Goal: Information Seeking & Learning: Learn about a topic

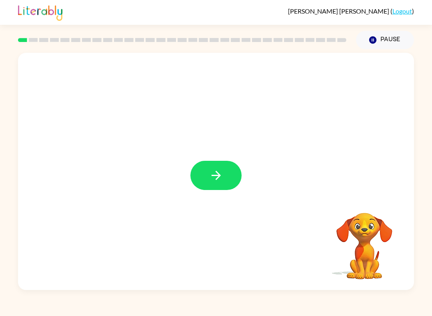
click at [372, 242] on video "Your browser must support playing .mp4 files to use Literably. Please try using…" at bounding box center [364, 240] width 80 height 80
click at [369, 241] on video "Your browser must support playing .mp4 files to use Literably. Please try using…" at bounding box center [364, 240] width 80 height 80
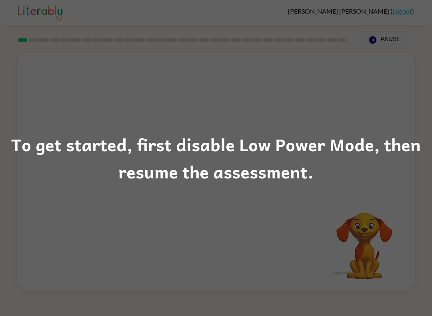
click at [385, 191] on div "To get started, first disable Low Power Mode, then resume the assessment." at bounding box center [216, 158] width 432 height 316
click at [326, 163] on div "To get started, first disable Low Power Mode, then resume the assessment." at bounding box center [216, 158] width 432 height 54
click at [289, 179] on div "To get started, first disable Low Power Mode, then resume the assessment." at bounding box center [216, 158] width 432 height 54
click at [273, 167] on div "To get started, first disable Low Power Mode, then resume the assessment." at bounding box center [216, 158] width 432 height 54
click at [232, 139] on div "To get started, first disable Low Power Mode, then resume the assessment." at bounding box center [216, 158] width 432 height 54
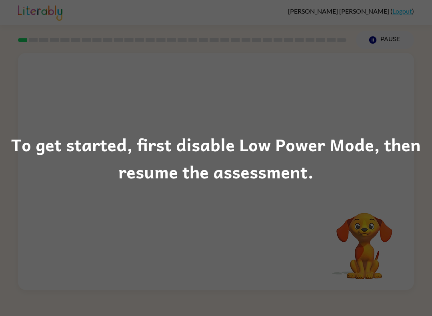
click at [228, 159] on div "To get started, first disable Low Power Mode, then resume the assessment." at bounding box center [216, 158] width 432 height 54
click at [228, 197] on div "To get started, first disable Low Power Mode, then resume the assessment." at bounding box center [216, 158] width 432 height 316
click at [195, 154] on div "To get started, first disable Low Power Mode, then resume the assessment." at bounding box center [216, 158] width 432 height 54
click at [218, 157] on div "To get started, first disable Low Power Mode, then resume the assessment." at bounding box center [216, 158] width 432 height 54
click at [217, 156] on div "To get started, first disable Low Power Mode, then resume the assessment." at bounding box center [216, 158] width 432 height 54
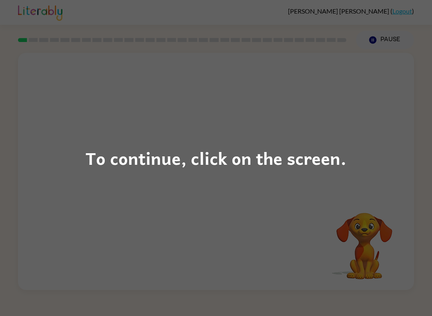
click at [325, 173] on div "To continue, click on the screen." at bounding box center [216, 158] width 432 height 316
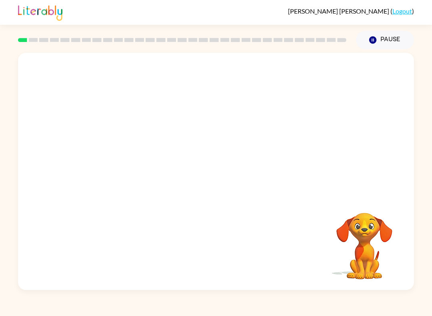
click at [281, 138] on div at bounding box center [216, 124] width 396 height 143
click at [262, 155] on div at bounding box center [216, 124] width 396 height 143
click at [245, 205] on div "Your browser must support playing .mp4 files to use Literably. Please try using…" at bounding box center [216, 171] width 396 height 237
click at [213, 177] on icon "button" at bounding box center [216, 175] width 14 height 14
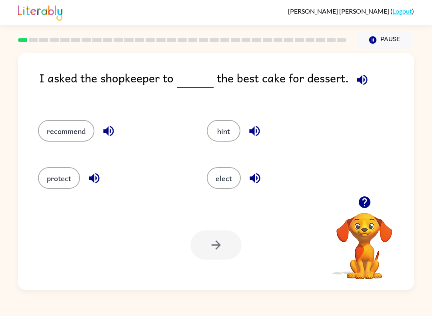
click at [225, 178] on button "elect" at bounding box center [224, 178] width 34 height 22
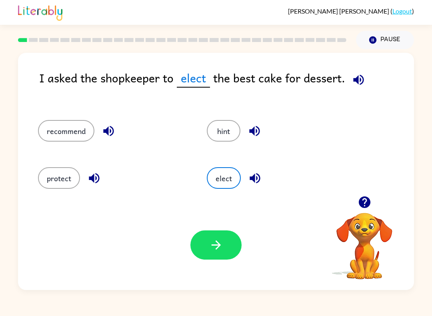
click at [221, 247] on icon "button" at bounding box center [216, 245] width 14 height 14
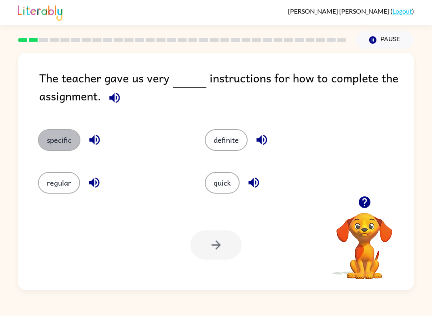
click at [47, 136] on button "specific" at bounding box center [59, 140] width 42 height 22
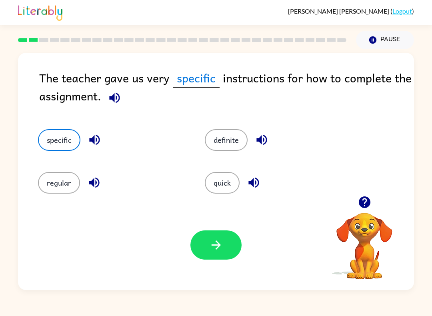
click at [229, 139] on button "definite" at bounding box center [226, 140] width 43 height 22
click at [203, 242] on button "button" at bounding box center [215, 244] width 51 height 29
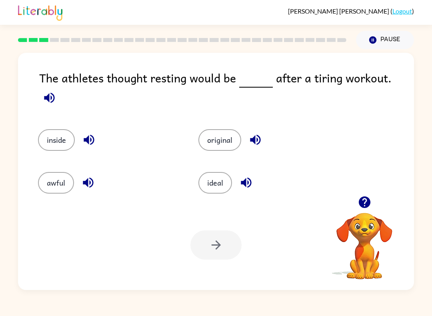
click at [221, 130] on button "original" at bounding box center [219, 140] width 43 height 22
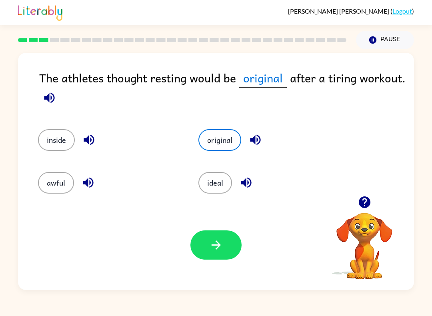
click at [53, 141] on button "inside" at bounding box center [56, 140] width 37 height 22
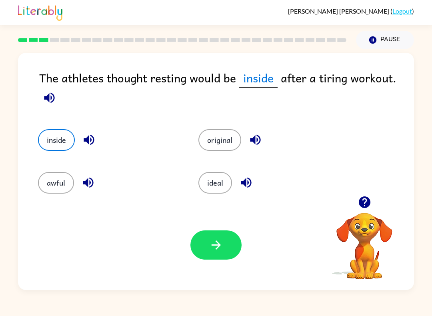
click at [60, 187] on button "awful" at bounding box center [56, 183] width 36 height 22
click at [220, 145] on button "original" at bounding box center [219, 140] width 43 height 22
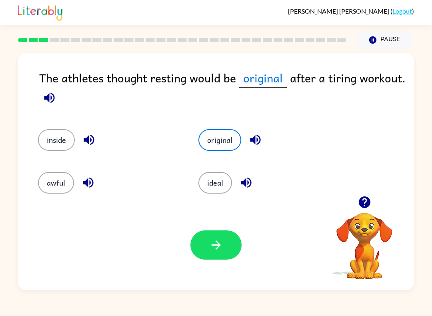
click at [210, 185] on button "ideal" at bounding box center [215, 183] width 34 height 22
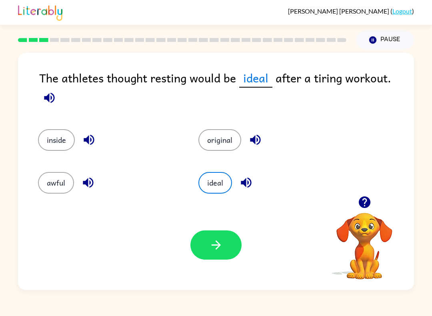
click at [222, 133] on button "original" at bounding box center [219, 140] width 43 height 22
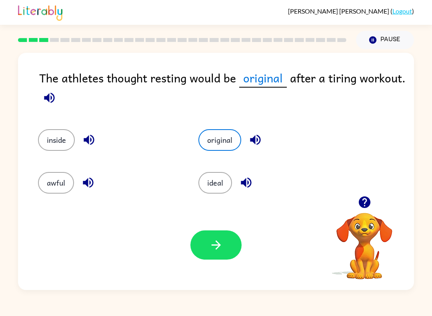
click at [215, 236] on button "button" at bounding box center [215, 244] width 51 height 29
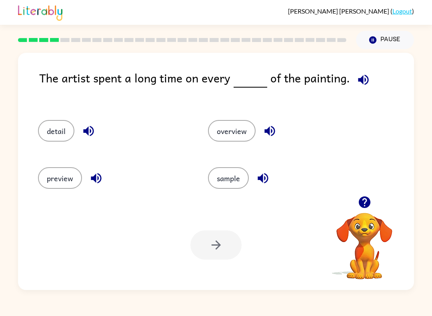
click at [56, 141] on button "detail" at bounding box center [56, 131] width 36 height 22
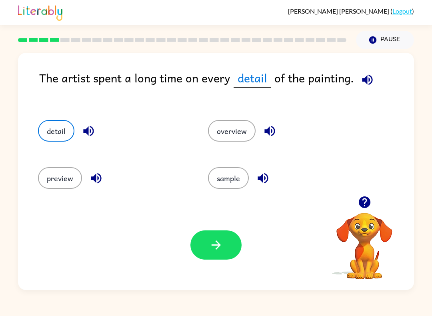
click at [225, 243] on button "button" at bounding box center [215, 244] width 51 height 29
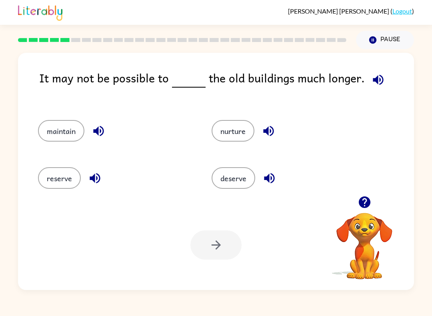
click at [59, 175] on button "reserve" at bounding box center [59, 178] width 43 height 22
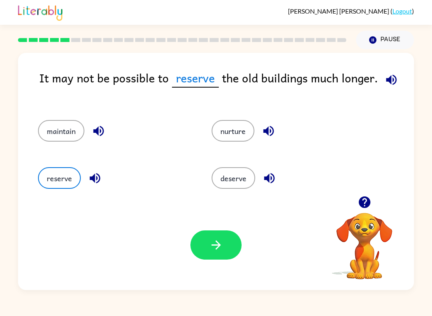
click at [208, 244] on button "button" at bounding box center [215, 244] width 51 height 29
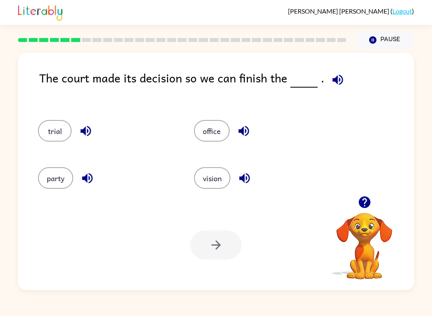
click at [50, 179] on button "party" at bounding box center [55, 178] width 35 height 22
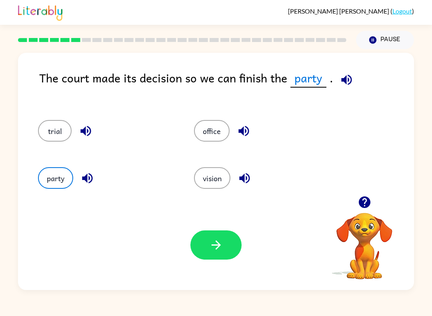
click at [54, 132] on button "trial" at bounding box center [55, 131] width 34 height 22
click at [220, 248] on icon "button" at bounding box center [216, 245] width 14 height 14
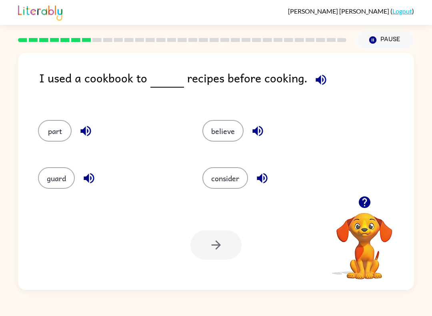
click at [50, 137] on button "part" at bounding box center [55, 131] width 34 height 22
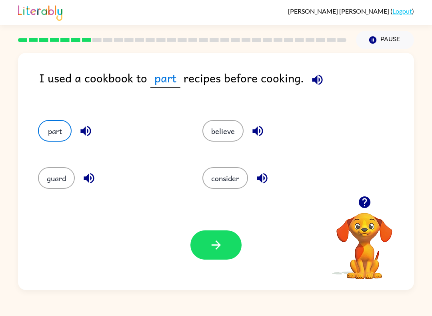
click at [48, 183] on button "guard" at bounding box center [56, 178] width 37 height 22
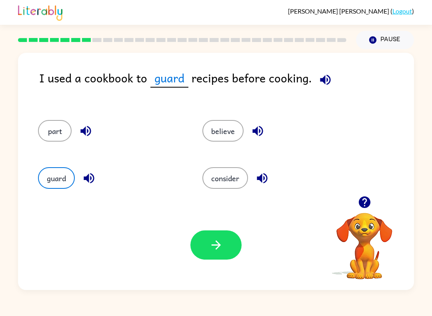
click at [244, 183] on button "consider" at bounding box center [225, 178] width 46 height 22
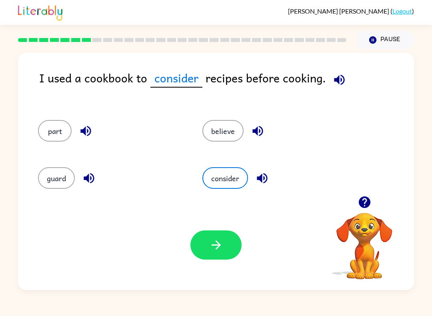
click at [232, 130] on button "believe" at bounding box center [222, 131] width 41 height 22
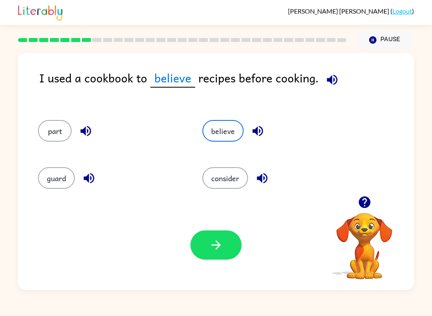
click at [229, 181] on button "consider" at bounding box center [225, 178] width 46 height 22
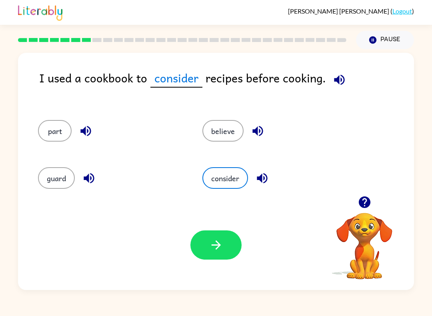
click at [213, 246] on icon "button" at bounding box center [216, 245] width 14 height 14
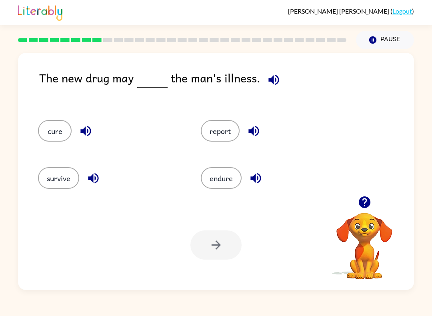
click at [54, 176] on button "survive" at bounding box center [58, 178] width 41 height 22
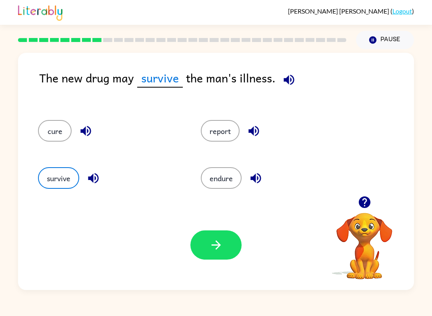
click at [221, 242] on icon "button" at bounding box center [216, 245] width 14 height 14
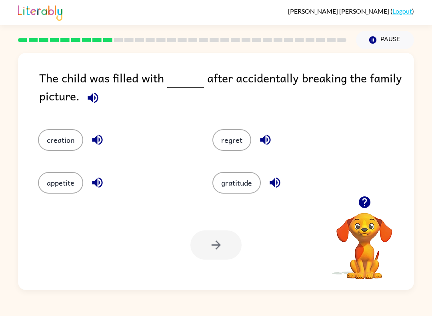
click at [237, 188] on button "gratitude" at bounding box center [236, 183] width 48 height 22
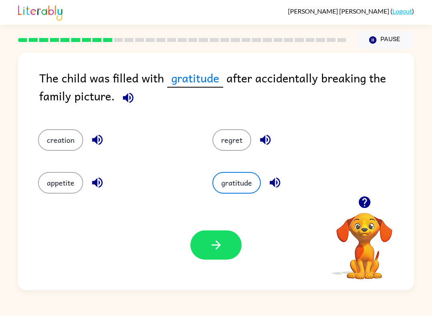
click at [229, 247] on button "button" at bounding box center [215, 244] width 51 height 29
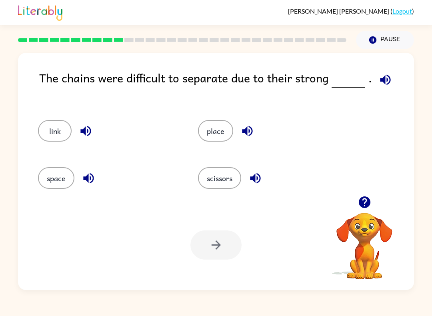
click at [224, 183] on button "scissors" at bounding box center [219, 178] width 43 height 22
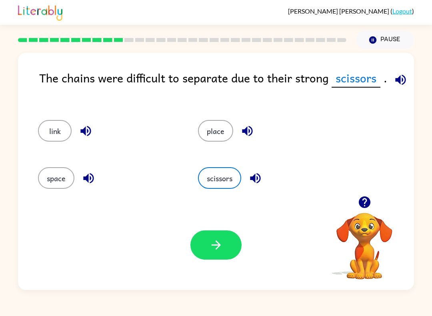
click at [208, 249] on button "button" at bounding box center [215, 244] width 51 height 29
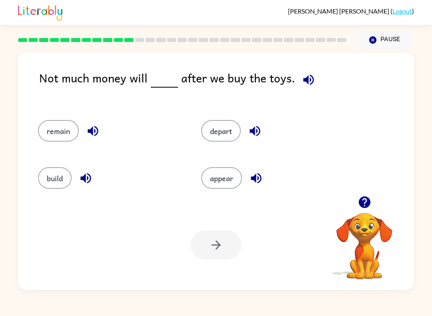
click at [211, 134] on button "depart" at bounding box center [221, 131] width 40 height 22
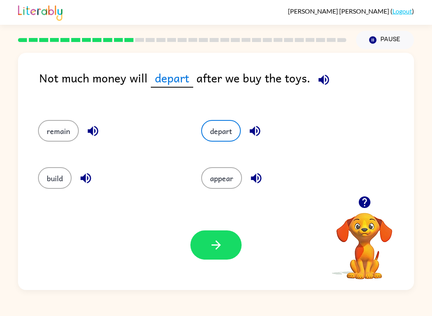
click at [211, 247] on icon "button" at bounding box center [216, 245] width 14 height 14
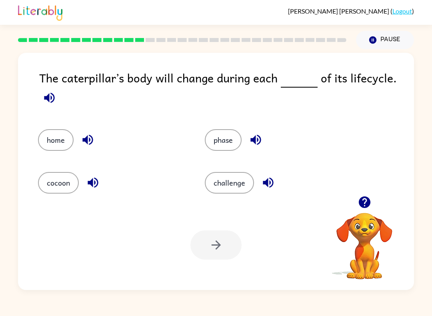
click at [231, 185] on button "challenge" at bounding box center [229, 183] width 49 height 22
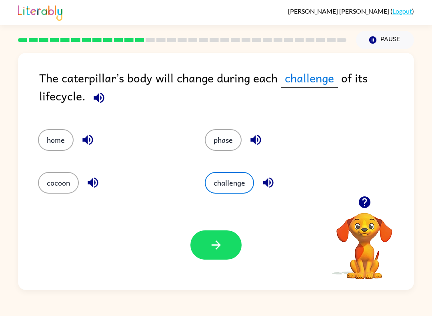
click at [219, 239] on icon "button" at bounding box center [216, 245] width 14 height 14
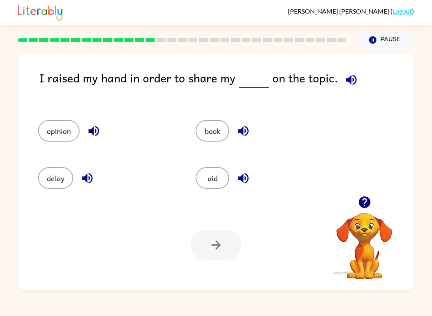
click at [211, 124] on button "book" at bounding box center [212, 131] width 34 height 22
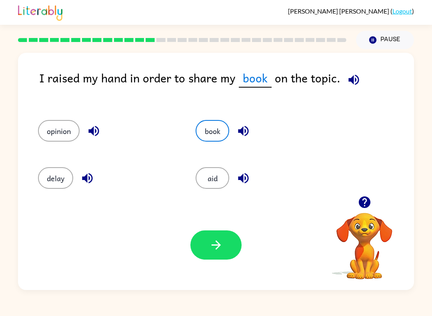
click at [50, 169] on button "delay" at bounding box center [55, 178] width 35 height 22
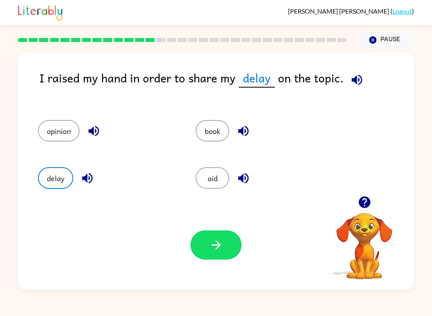
click at [213, 129] on button "book" at bounding box center [212, 131] width 34 height 22
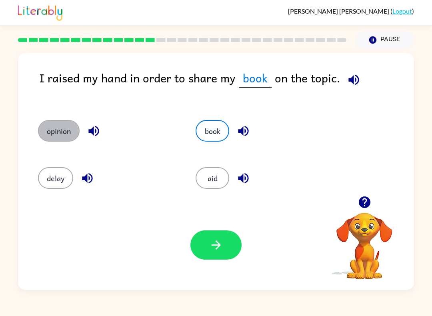
click at [46, 129] on button "opinion" at bounding box center [59, 131] width 42 height 22
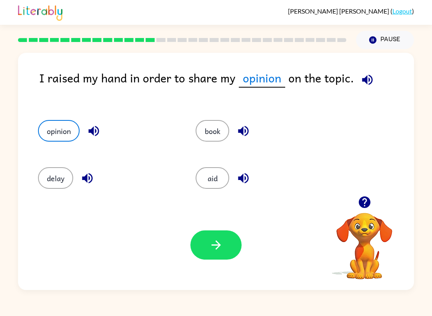
click at [218, 245] on icon "button" at bounding box center [216, 245] width 14 height 14
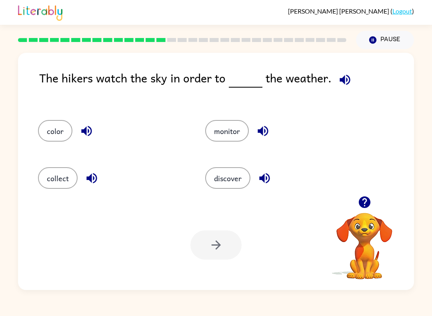
click at [50, 180] on button "collect" at bounding box center [58, 178] width 40 height 22
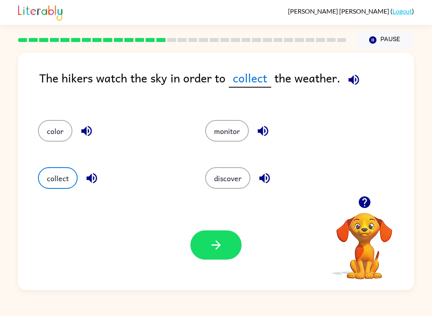
click at [211, 244] on icon "button" at bounding box center [216, 245] width 14 height 14
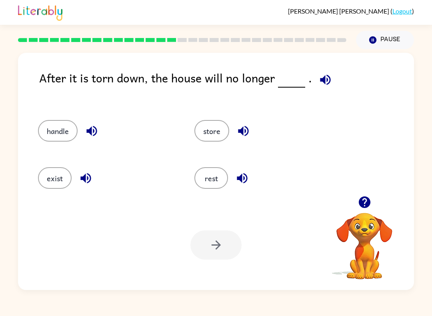
click at [52, 132] on button "handle" at bounding box center [58, 131] width 40 height 22
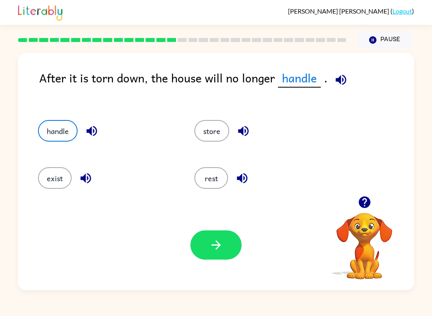
click at [220, 243] on icon "button" at bounding box center [216, 245] width 14 height 14
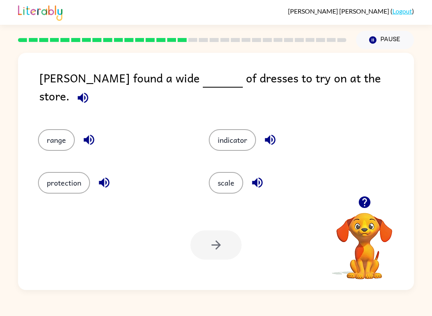
click at [261, 130] on button "button" at bounding box center [270, 140] width 20 height 20
click at [250, 129] on button "indicator" at bounding box center [232, 140] width 47 height 22
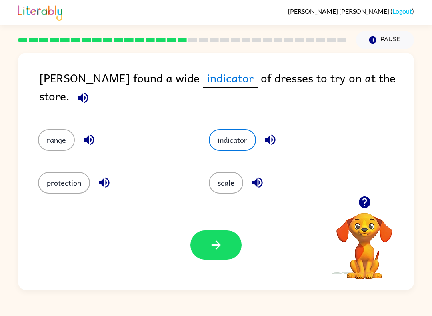
click at [2, 100] on div "Alma found a wide indicator of dresses to try on at the store. range indicator …" at bounding box center [216, 169] width 432 height 241
click at [213, 239] on icon "button" at bounding box center [216, 245] width 14 height 14
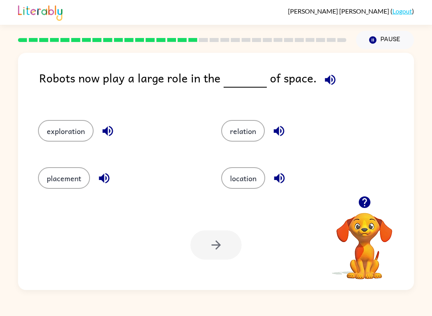
click at [50, 133] on button "exploration" at bounding box center [66, 131] width 56 height 22
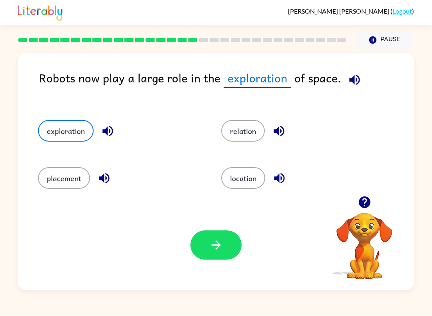
click at [214, 277] on div "Your browser must support playing .mp4 files to use Literably. Please try using…" at bounding box center [216, 245] width 396 height 90
click at [215, 246] on icon "button" at bounding box center [216, 245] width 14 height 14
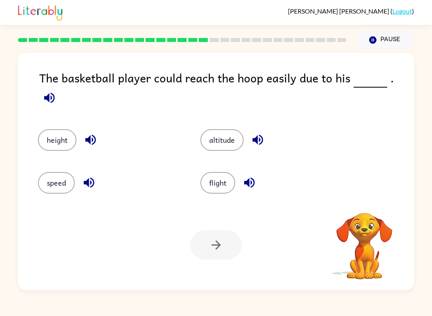
click at [56, 182] on button "speed" at bounding box center [56, 183] width 37 height 22
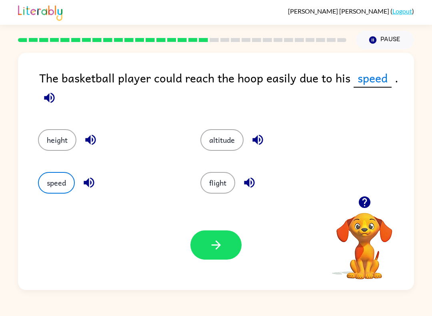
click at [211, 250] on icon "button" at bounding box center [216, 245] width 14 height 14
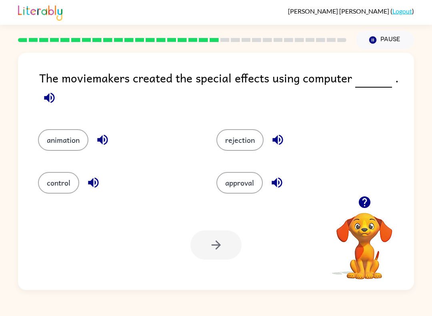
click at [60, 149] on button "animation" at bounding box center [63, 140] width 50 height 22
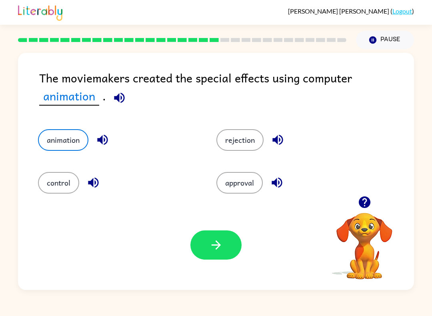
click at [221, 244] on icon "button" at bounding box center [216, 245] width 14 height 14
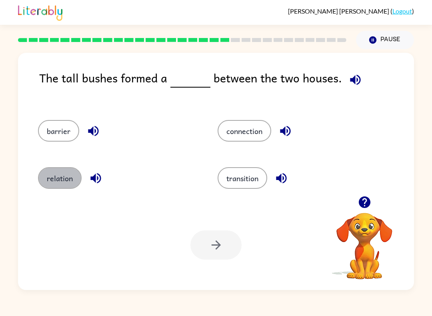
click at [48, 182] on button "relation" at bounding box center [60, 178] width 44 height 22
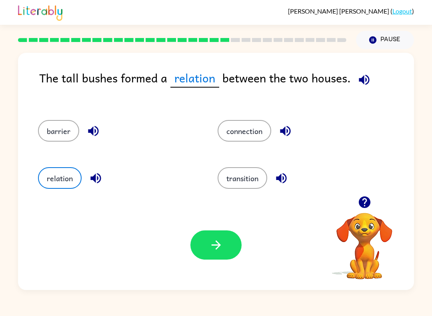
click at [203, 248] on button "button" at bounding box center [215, 244] width 51 height 29
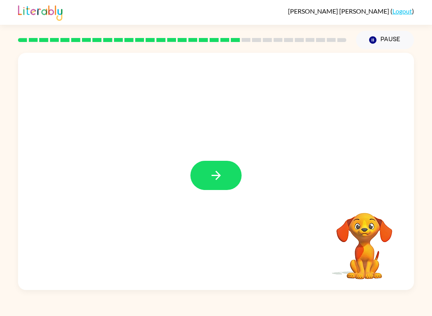
click at [206, 168] on button "button" at bounding box center [215, 175] width 51 height 29
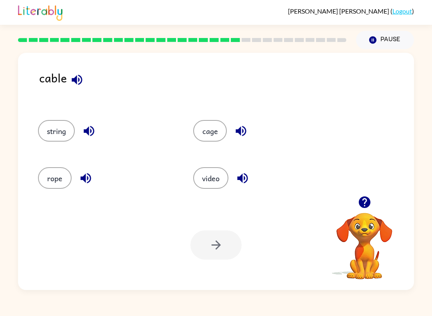
click at [220, 181] on button "video" at bounding box center [210, 178] width 35 height 22
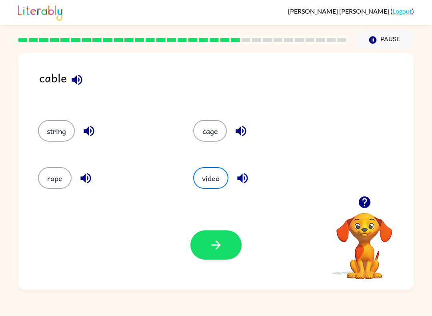
click at [220, 241] on icon "button" at bounding box center [216, 245] width 14 height 14
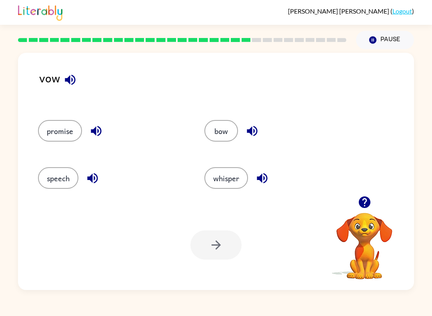
click at [228, 125] on button "bow" at bounding box center [221, 131] width 34 height 22
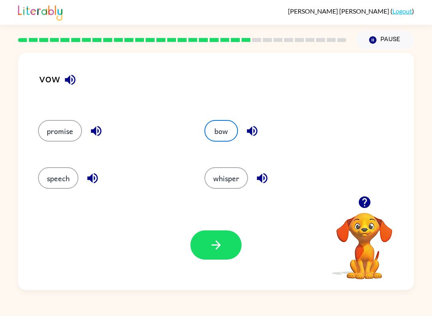
click at [223, 249] on icon "button" at bounding box center [216, 245] width 14 height 14
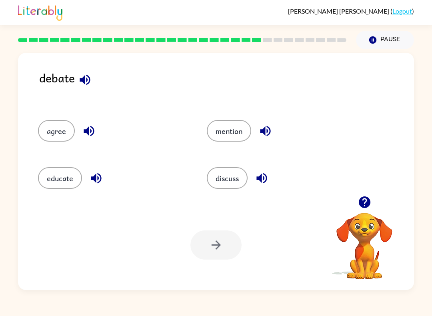
click at [78, 78] on icon "button" at bounding box center [85, 80] width 14 height 14
click at [243, 181] on button "discuss" at bounding box center [227, 178] width 41 height 22
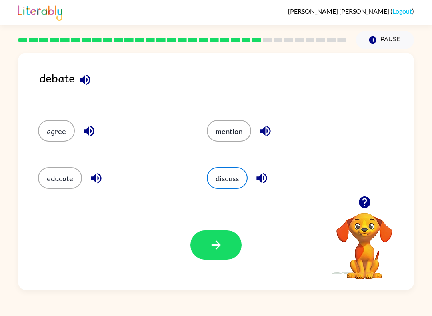
click at [228, 247] on button "button" at bounding box center [215, 244] width 51 height 29
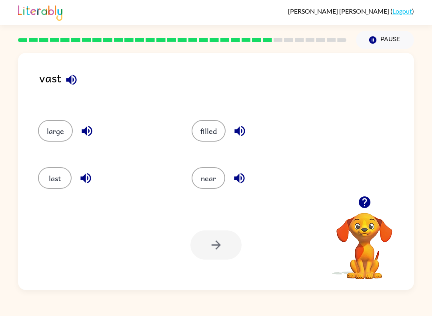
click at [46, 130] on button "large" at bounding box center [55, 131] width 35 height 22
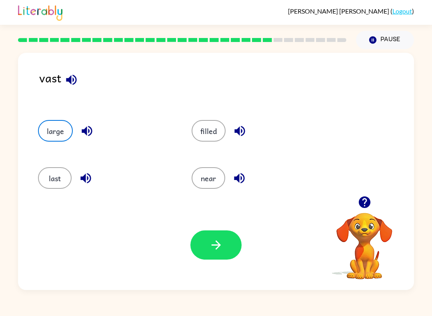
click at [225, 248] on button "button" at bounding box center [215, 244] width 51 height 29
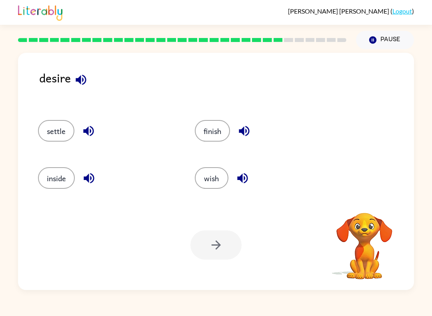
click at [46, 131] on button "settle" at bounding box center [56, 131] width 36 height 22
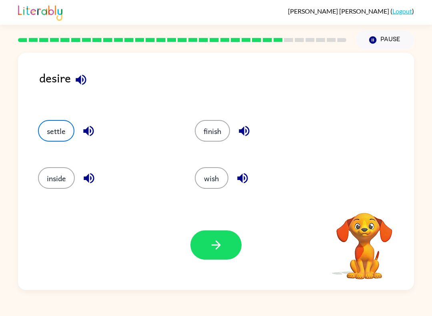
click at [224, 249] on button "button" at bounding box center [215, 244] width 51 height 29
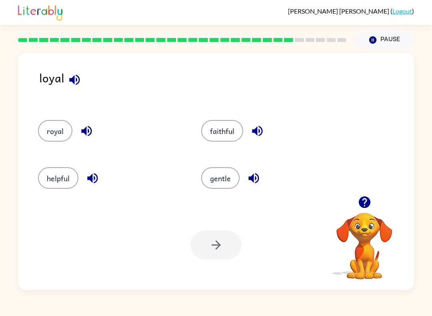
click at [53, 172] on button "helpful" at bounding box center [58, 178] width 40 height 22
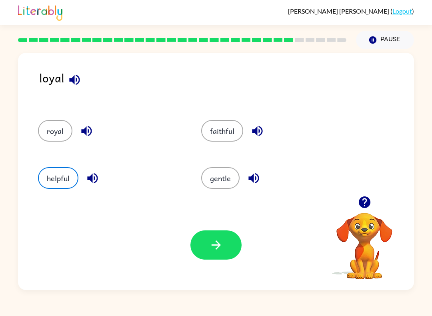
click at [224, 248] on button "button" at bounding box center [215, 244] width 51 height 29
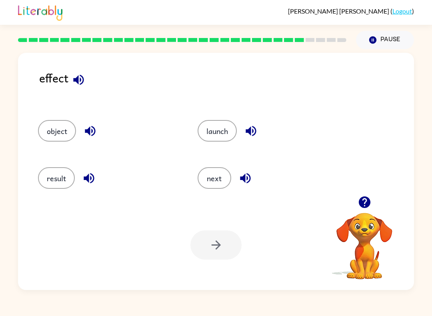
click at [46, 179] on button "result" at bounding box center [56, 178] width 37 height 22
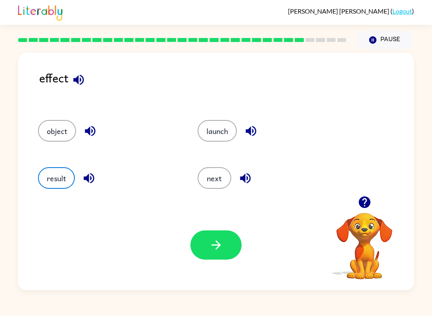
click at [222, 241] on icon "button" at bounding box center [216, 245] width 14 height 14
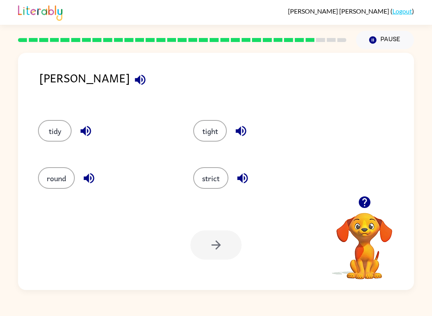
click at [224, 179] on button "strict" at bounding box center [210, 178] width 35 height 22
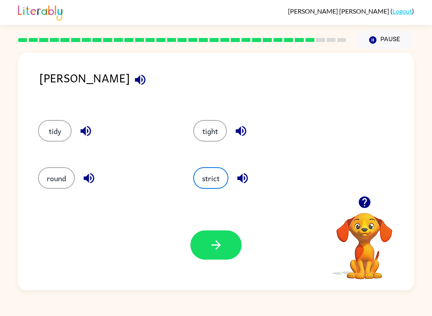
click at [217, 243] on icon "button" at bounding box center [215, 244] width 9 height 9
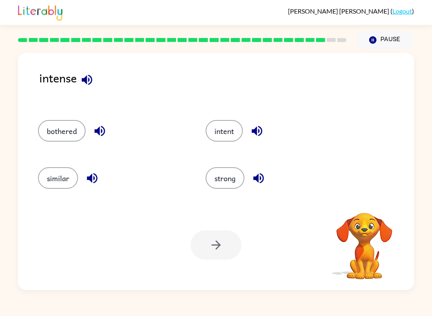
click at [237, 133] on button "intent" at bounding box center [223, 131] width 37 height 22
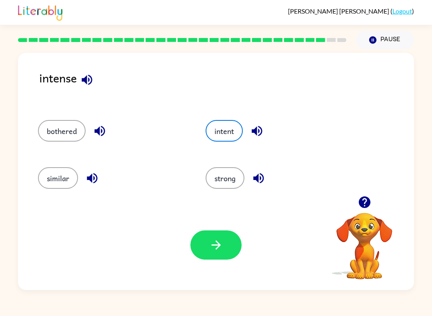
click at [221, 239] on icon "button" at bounding box center [216, 245] width 14 height 14
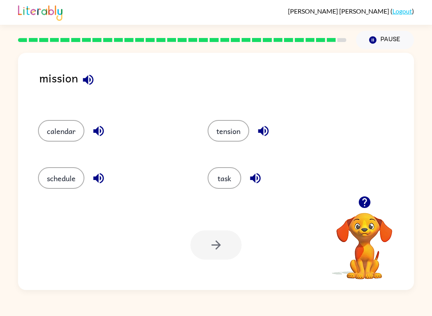
click at [51, 175] on button "schedule" at bounding box center [61, 178] width 46 height 22
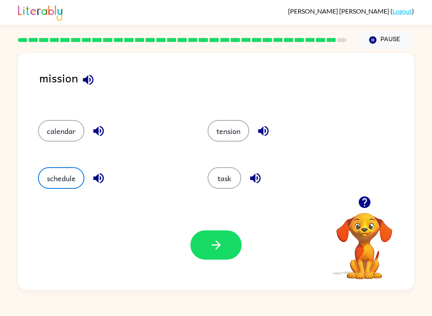
click at [237, 185] on button "task" at bounding box center [224, 178] width 34 height 22
click at [228, 237] on button "button" at bounding box center [215, 244] width 51 height 29
